Goal: Find specific page/section: Find specific page/section

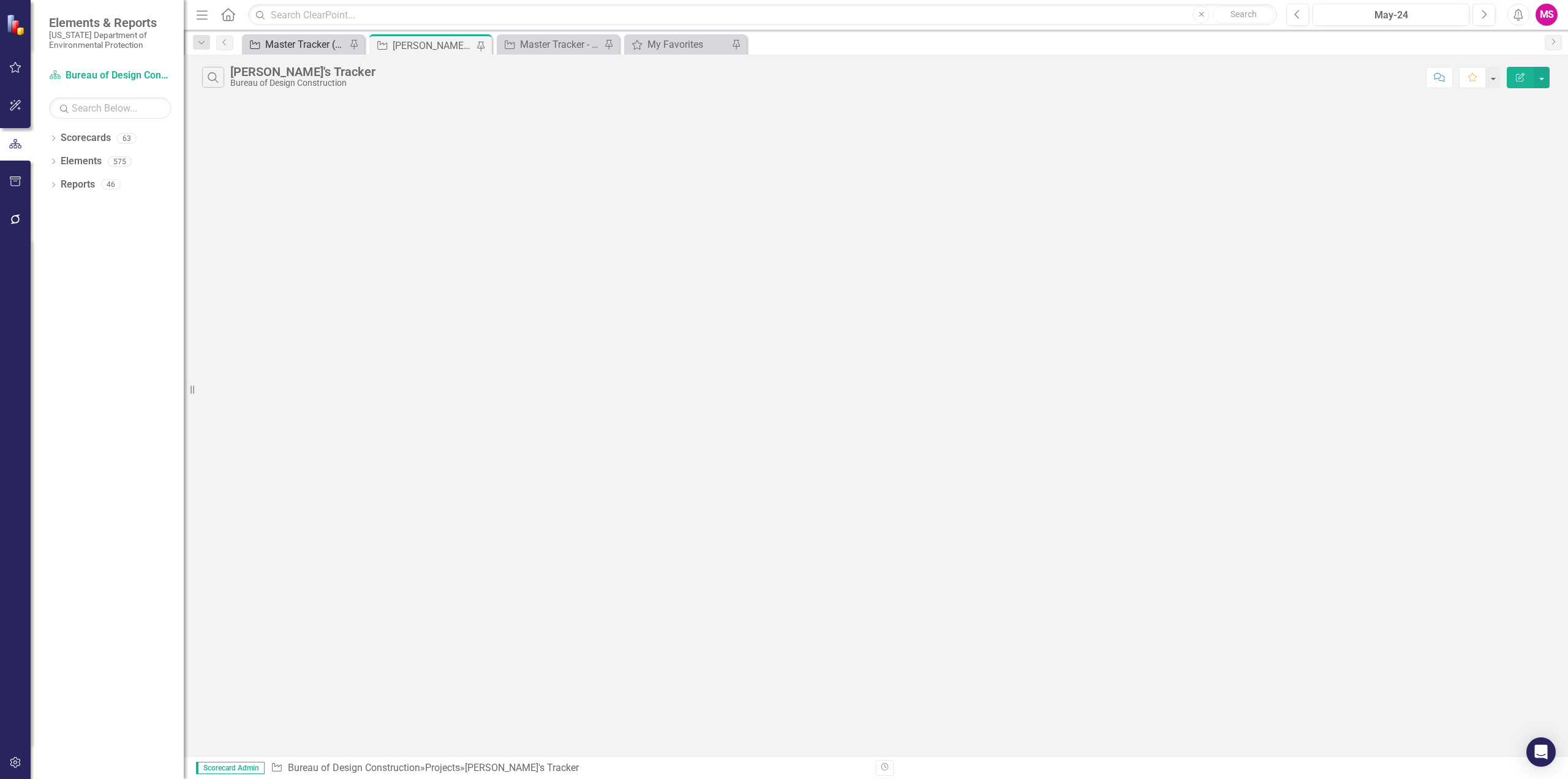
click at [274, 46] on div "Master Tracker (External)" at bounding box center [306, 45] width 81 height 15
click at [216, 77] on icon "button" at bounding box center [212, 77] width 10 height 10
click at [312, 74] on input "text" at bounding box center [825, 78] width 1190 height 23
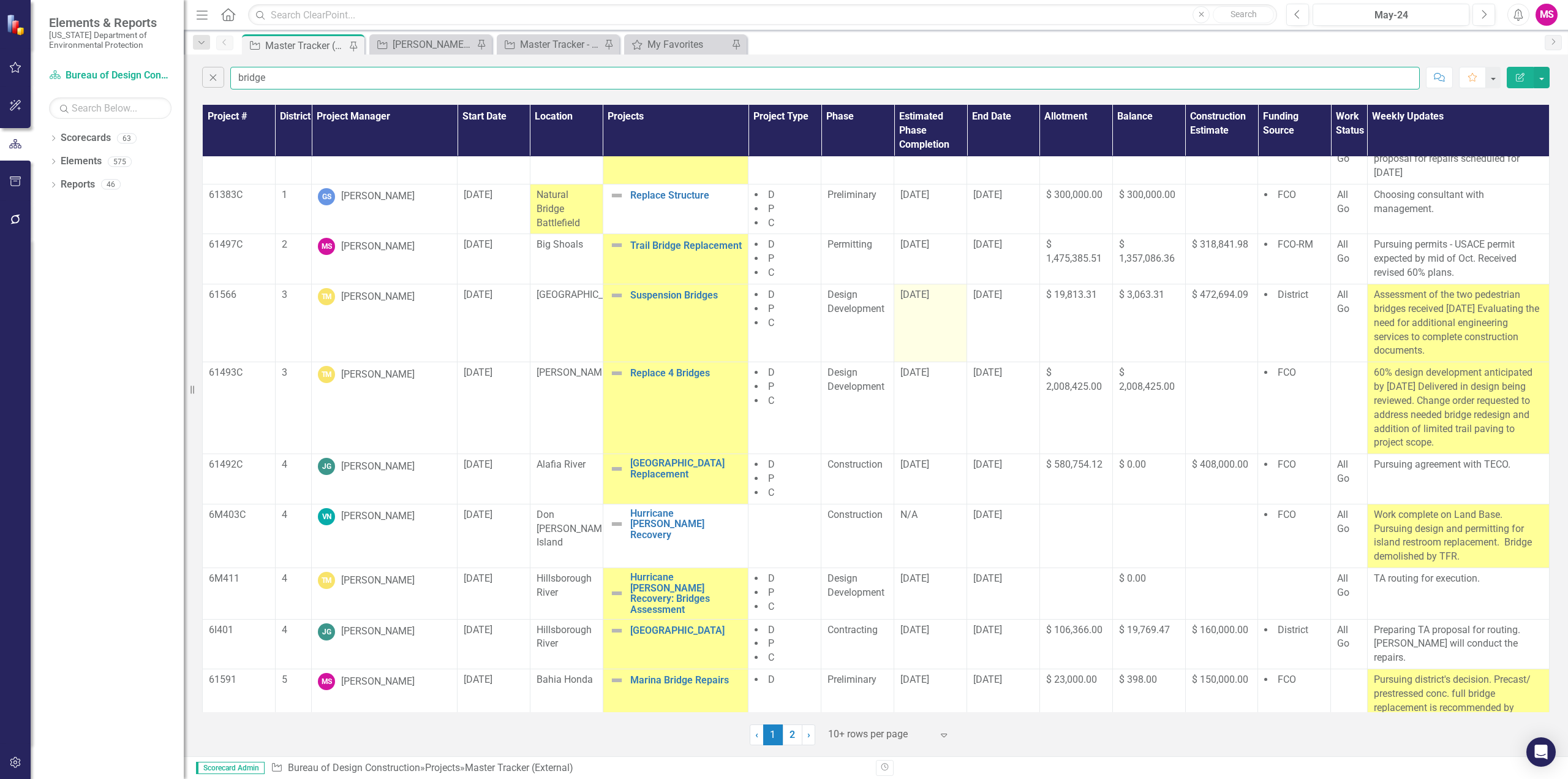
scroll to position [43, 0]
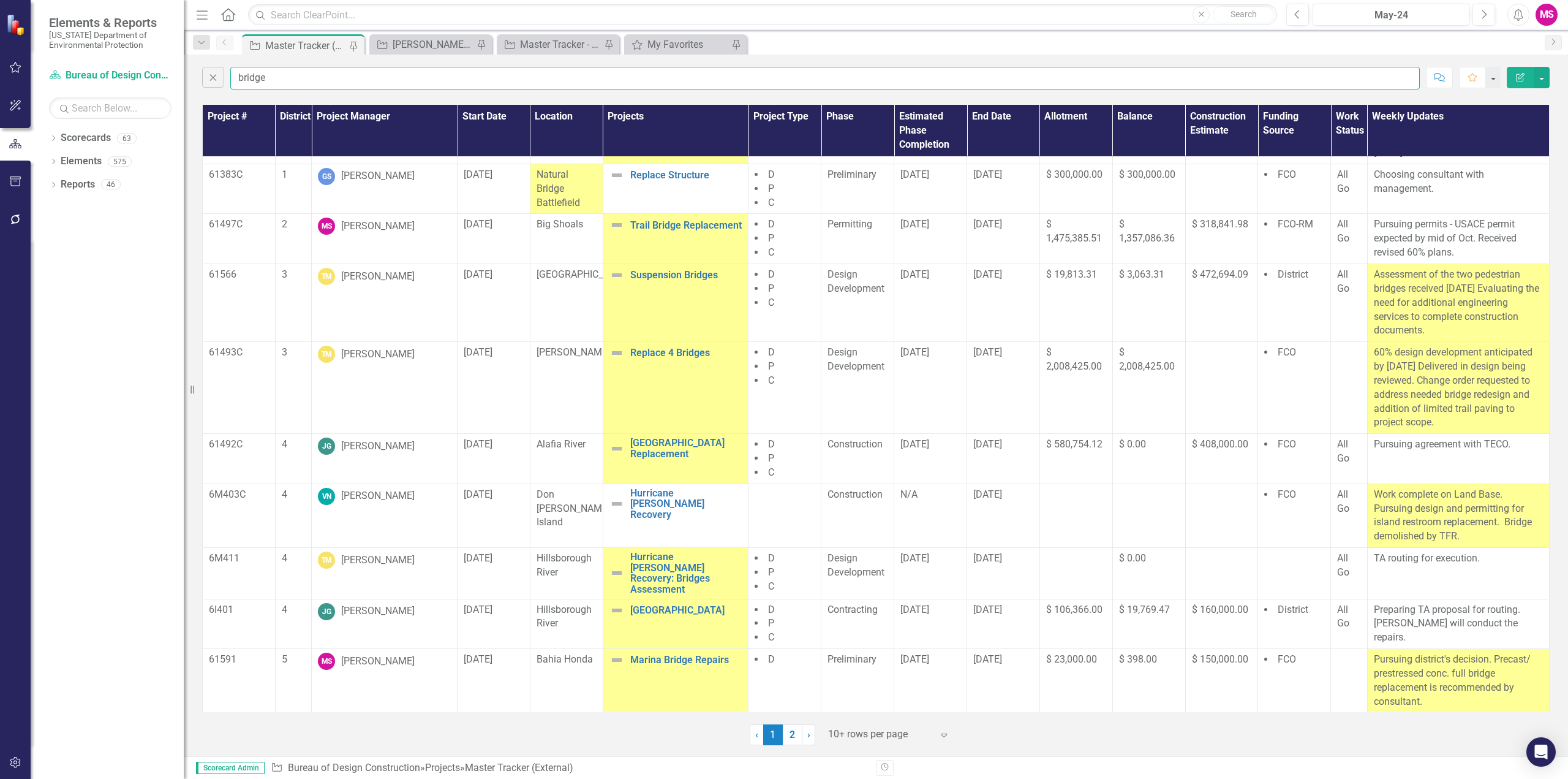
type input "bridge"
click at [199, 13] on icon "Menu" at bounding box center [202, 14] width 16 height 13
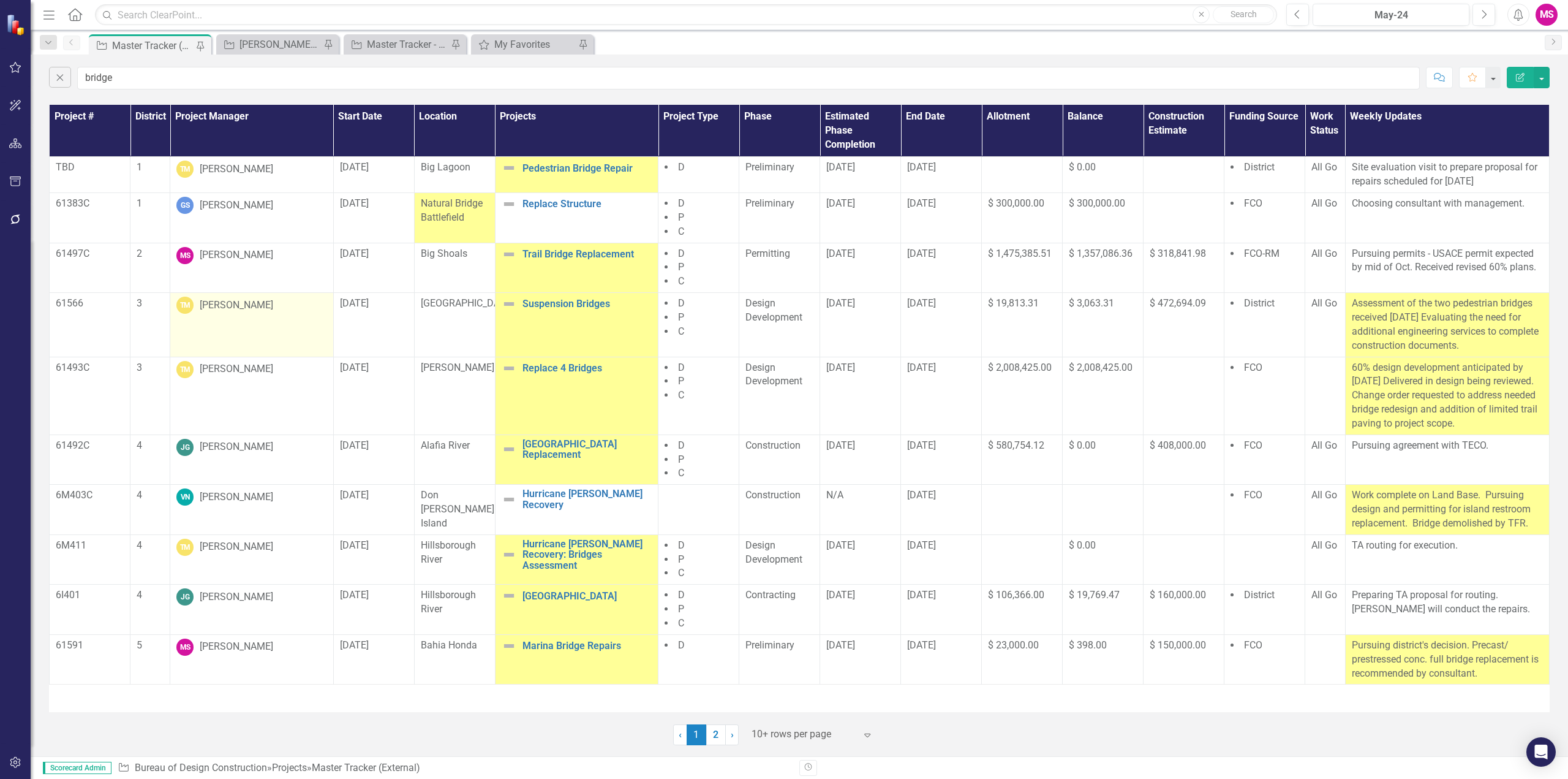
scroll to position [0, 0]
click at [78, 367] on p "61493C" at bounding box center [90, 368] width 68 height 14
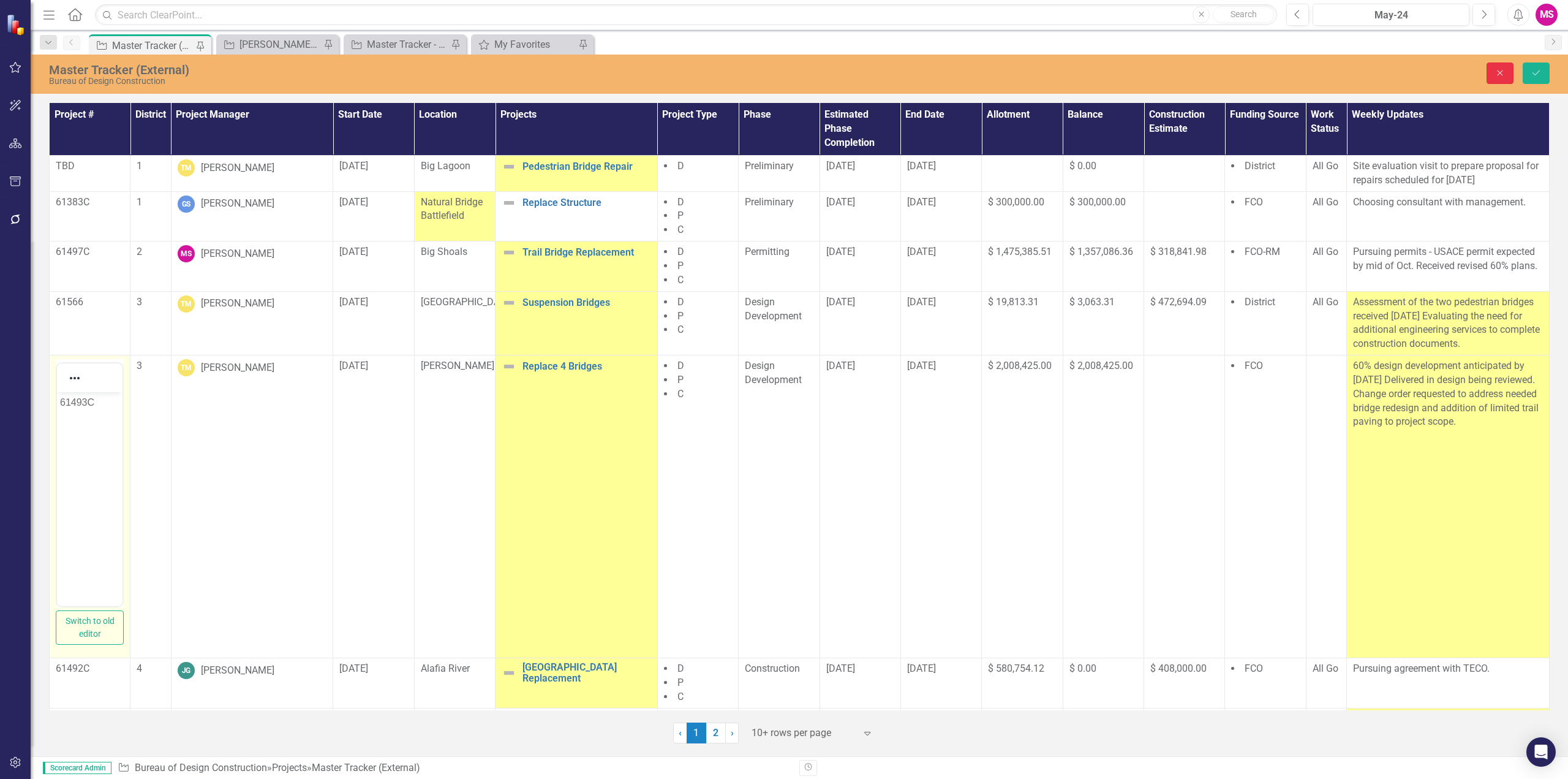
drag, startPoint x: 78, startPoint y: 367, endPoint x: 1502, endPoint y: 73, distance: 1454.0
click at [1502, 73] on icon "Close" at bounding box center [1500, 72] width 11 height 8
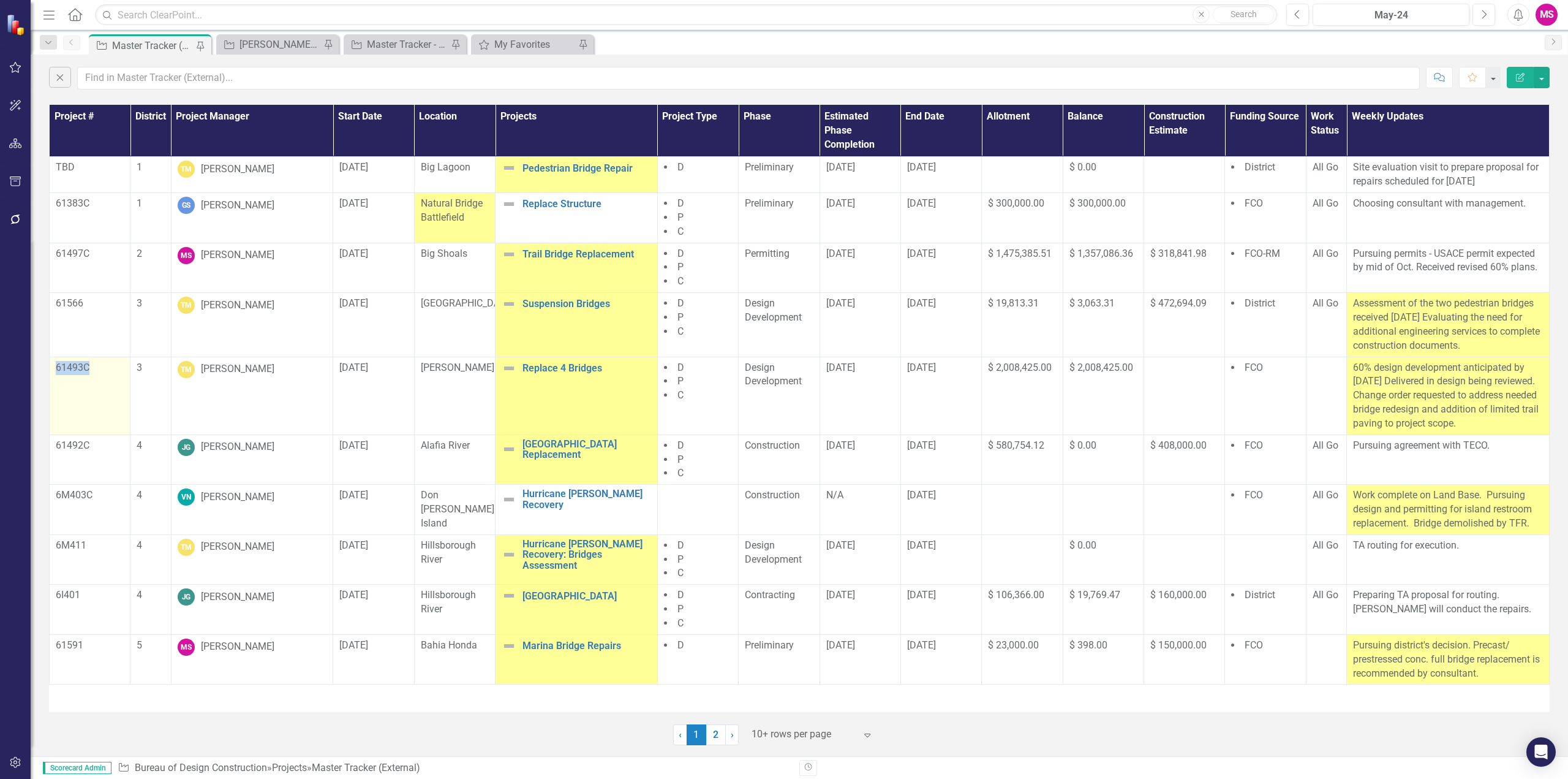
drag, startPoint x: 98, startPoint y: 369, endPoint x: 51, endPoint y: 367, distance: 47.0
click at [51, 367] on td "61493C" at bounding box center [90, 396] width 81 height 78
copy p "61493C"
